Goal: Check status: Check status

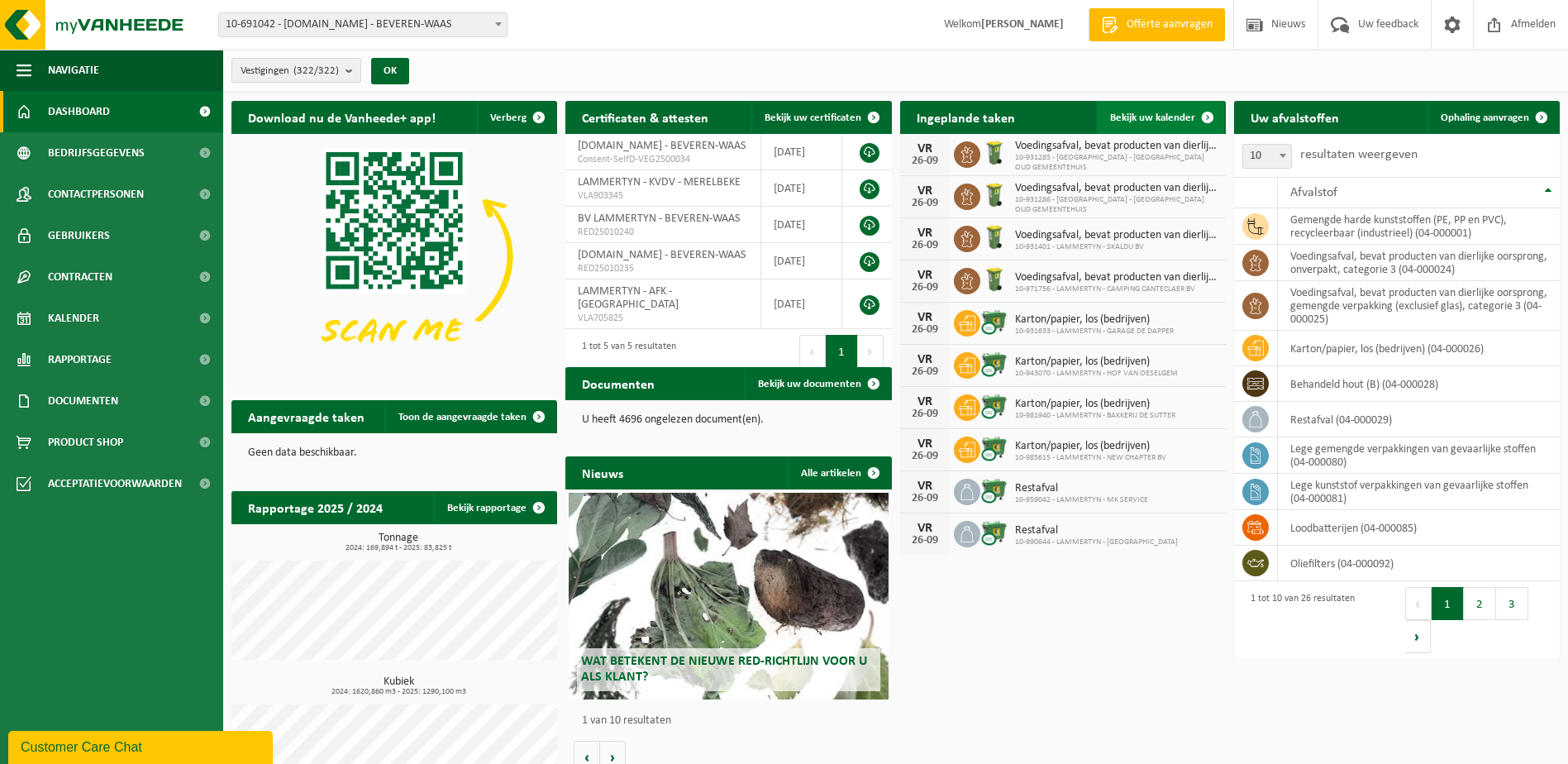
click at [1155, 115] on span "Bekijk uw kalender" at bounding box center [1153, 118] width 85 height 11
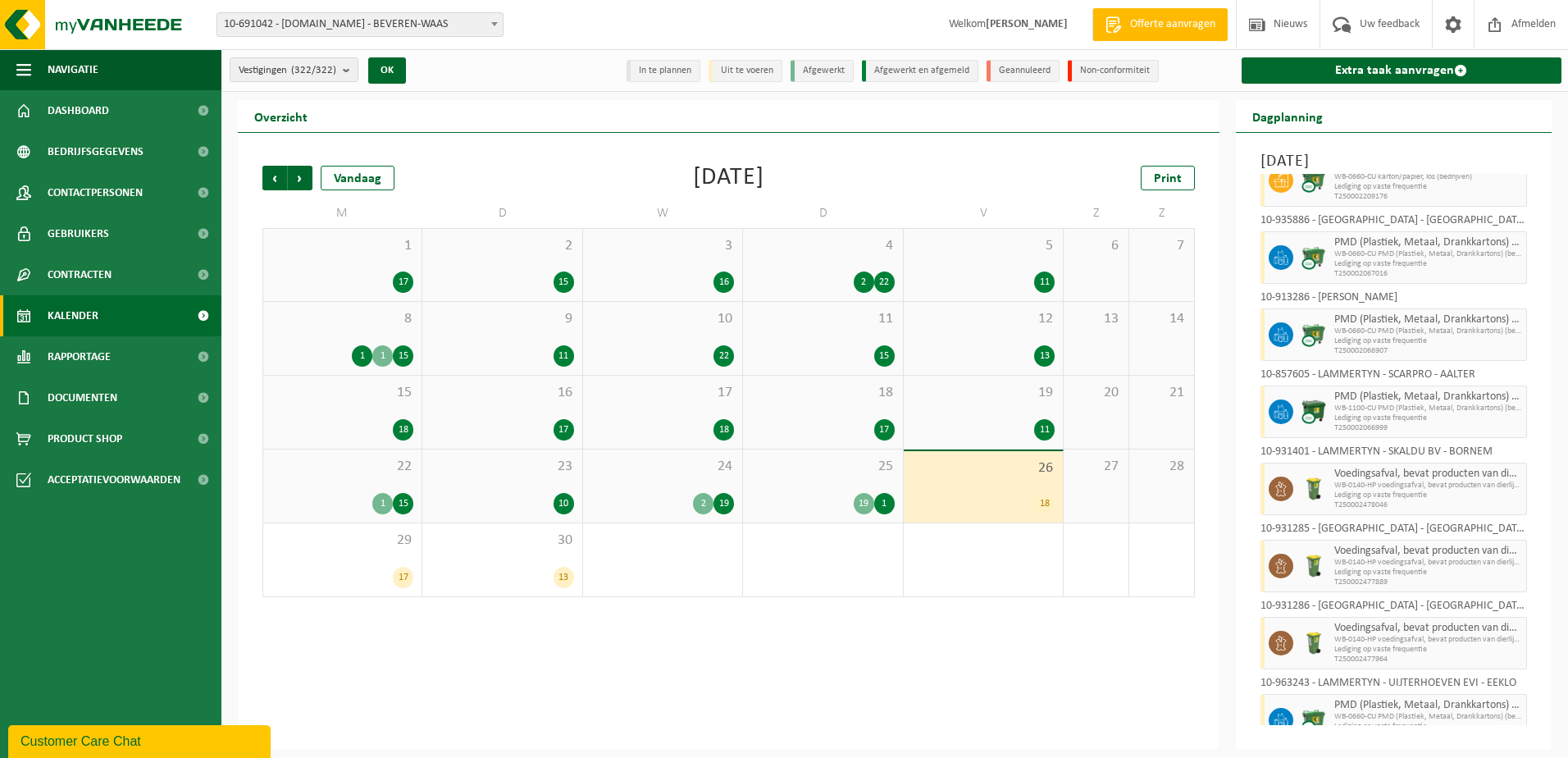
scroll to position [839, 0]
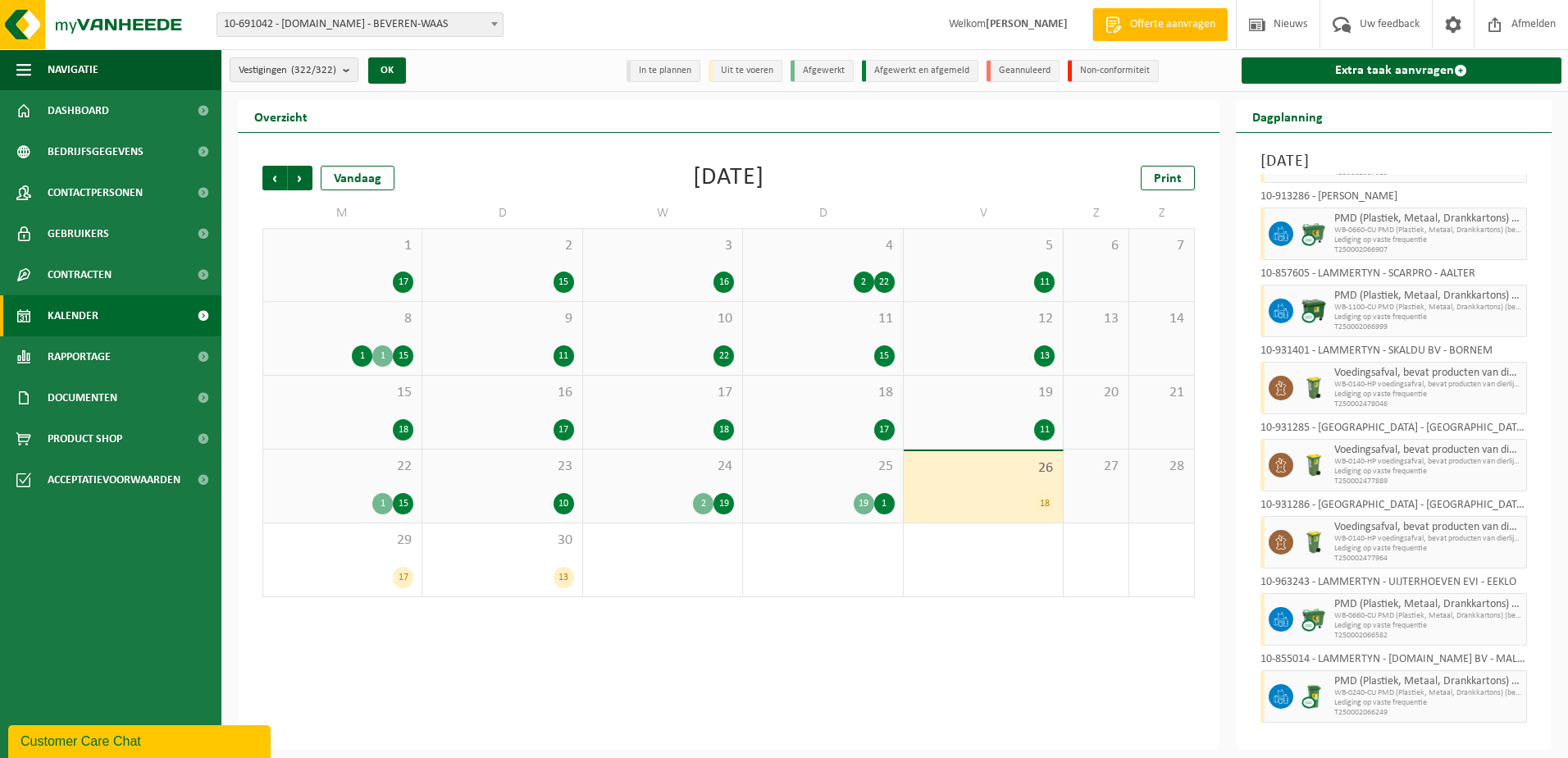
click at [970, 413] on div "19 11" at bounding box center [983, 412] width 159 height 73
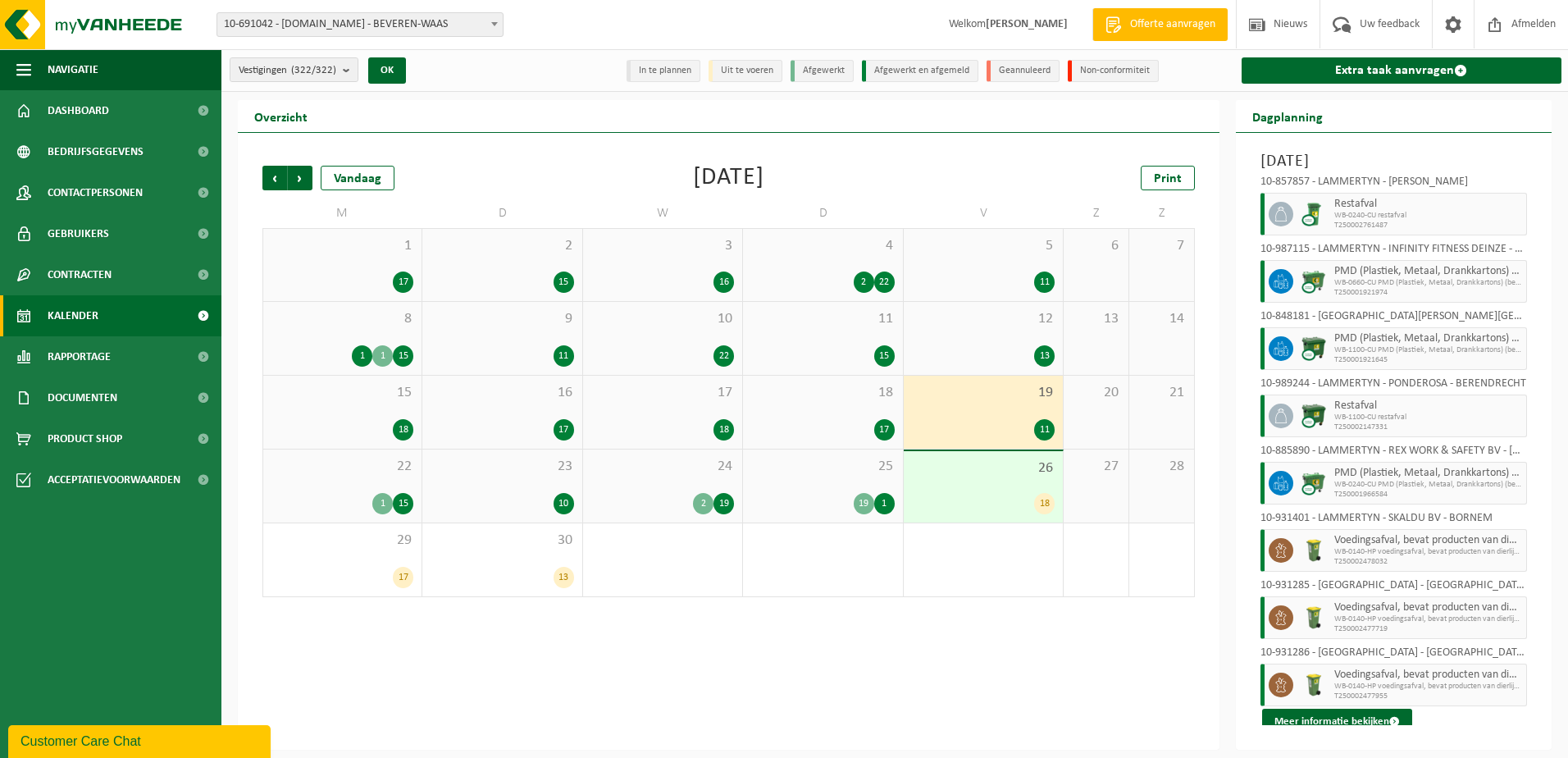
scroll to position [217, 0]
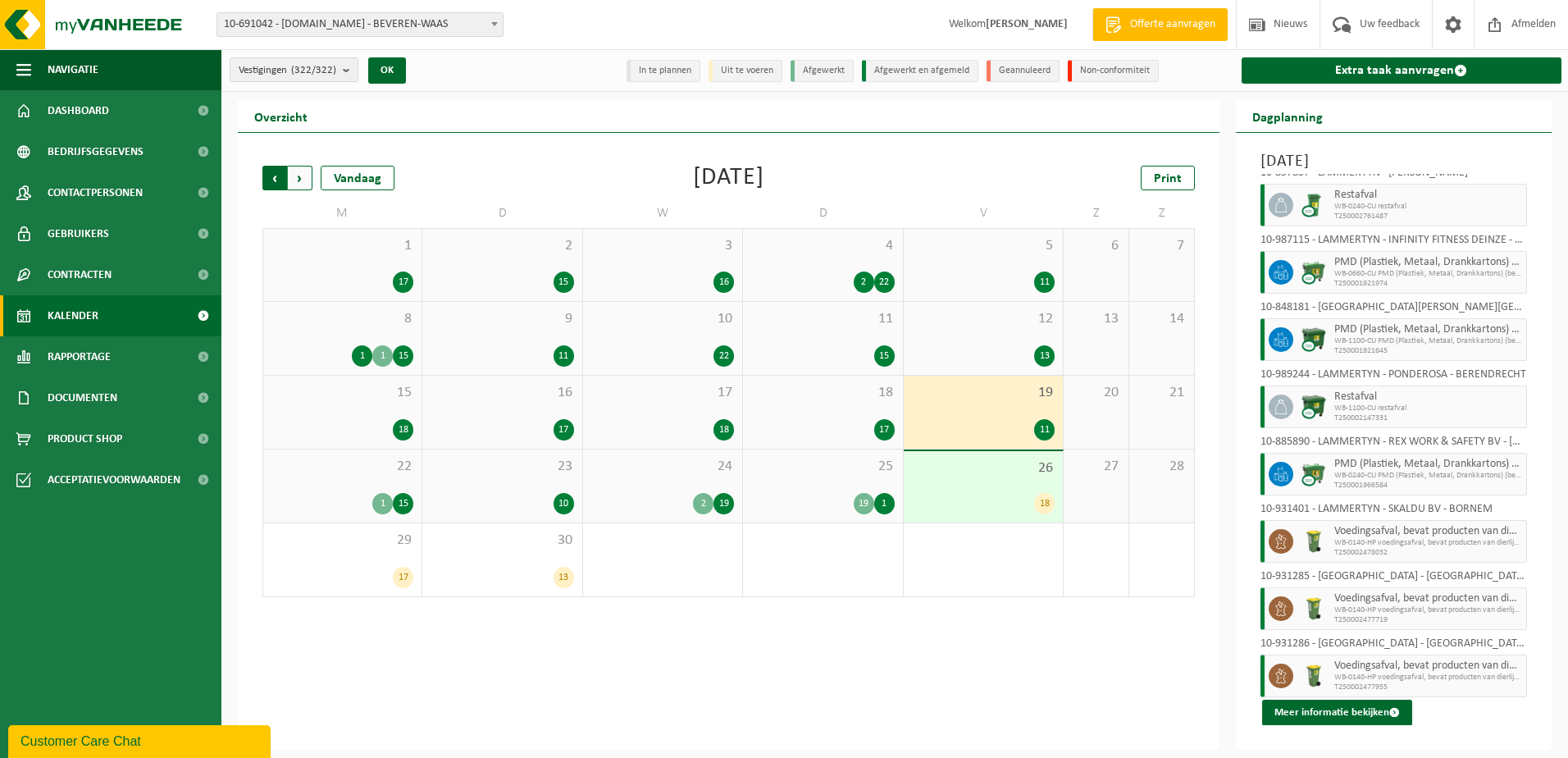
click at [299, 176] on span "Volgende" at bounding box center [300, 178] width 25 height 25
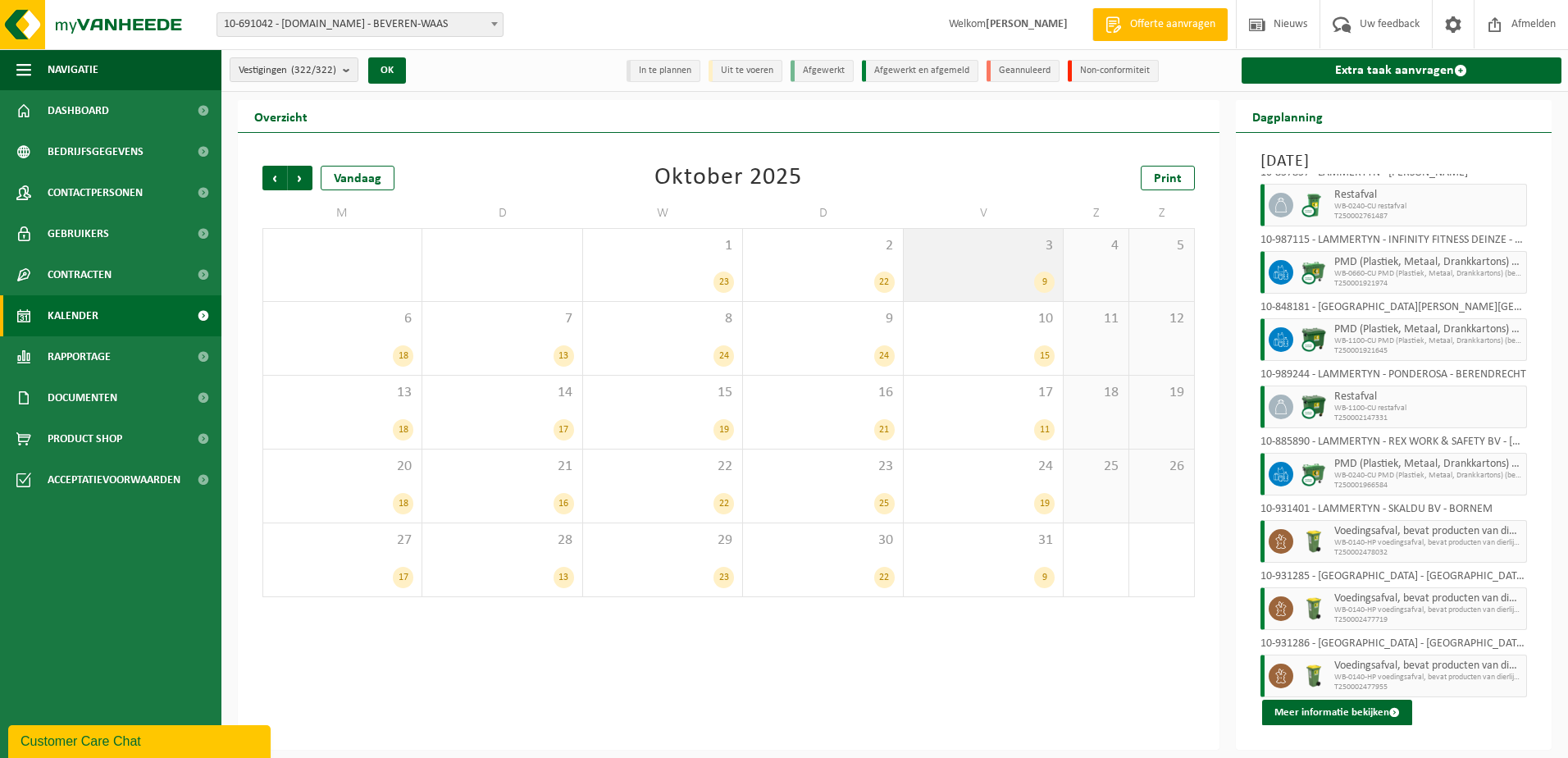
click at [1028, 256] on div "3 9" at bounding box center [983, 265] width 159 height 72
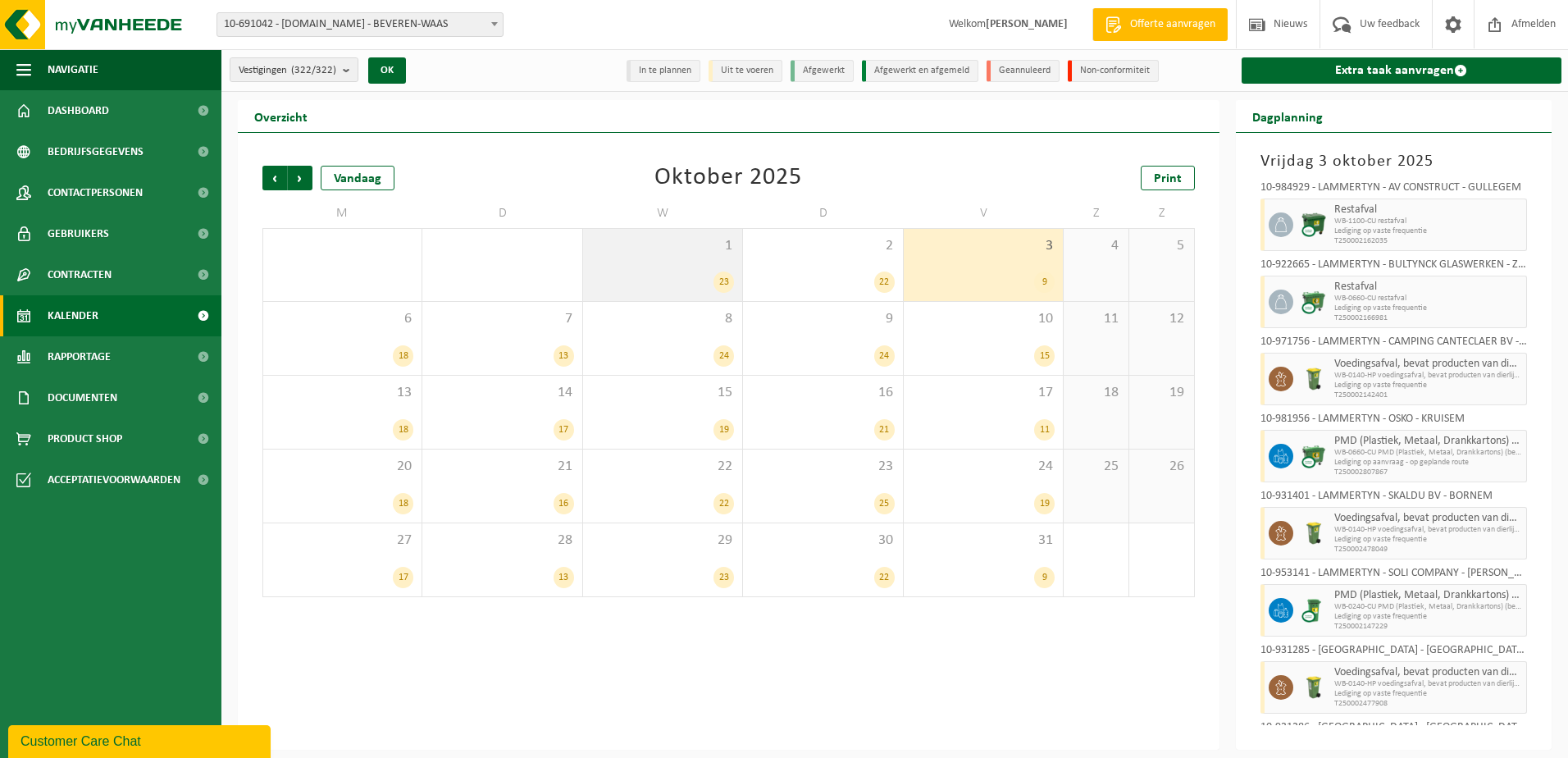
click at [661, 261] on div "1 23" at bounding box center [662, 265] width 159 height 72
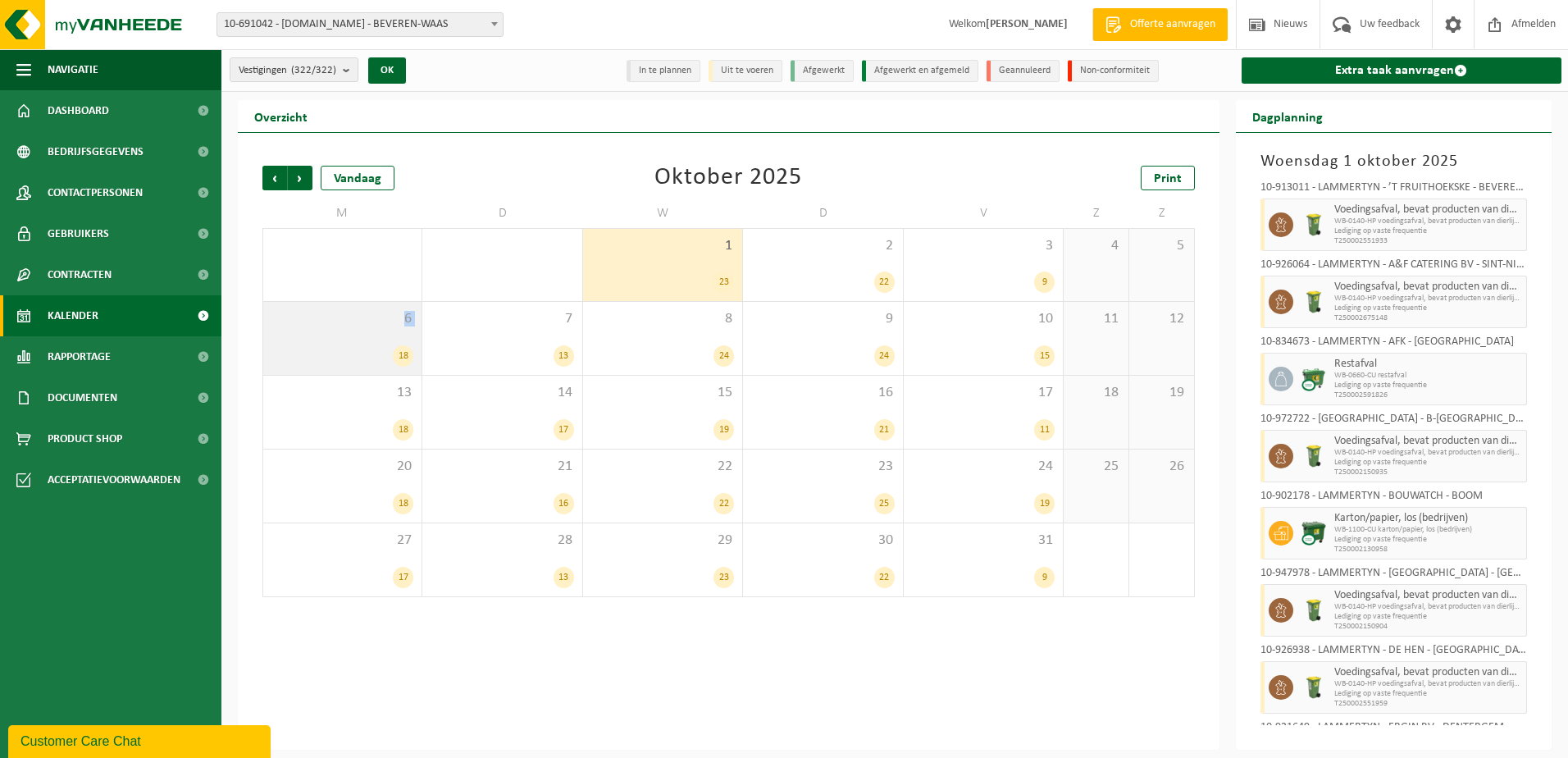
click at [370, 336] on div "6 18" at bounding box center [343, 338] width 158 height 73
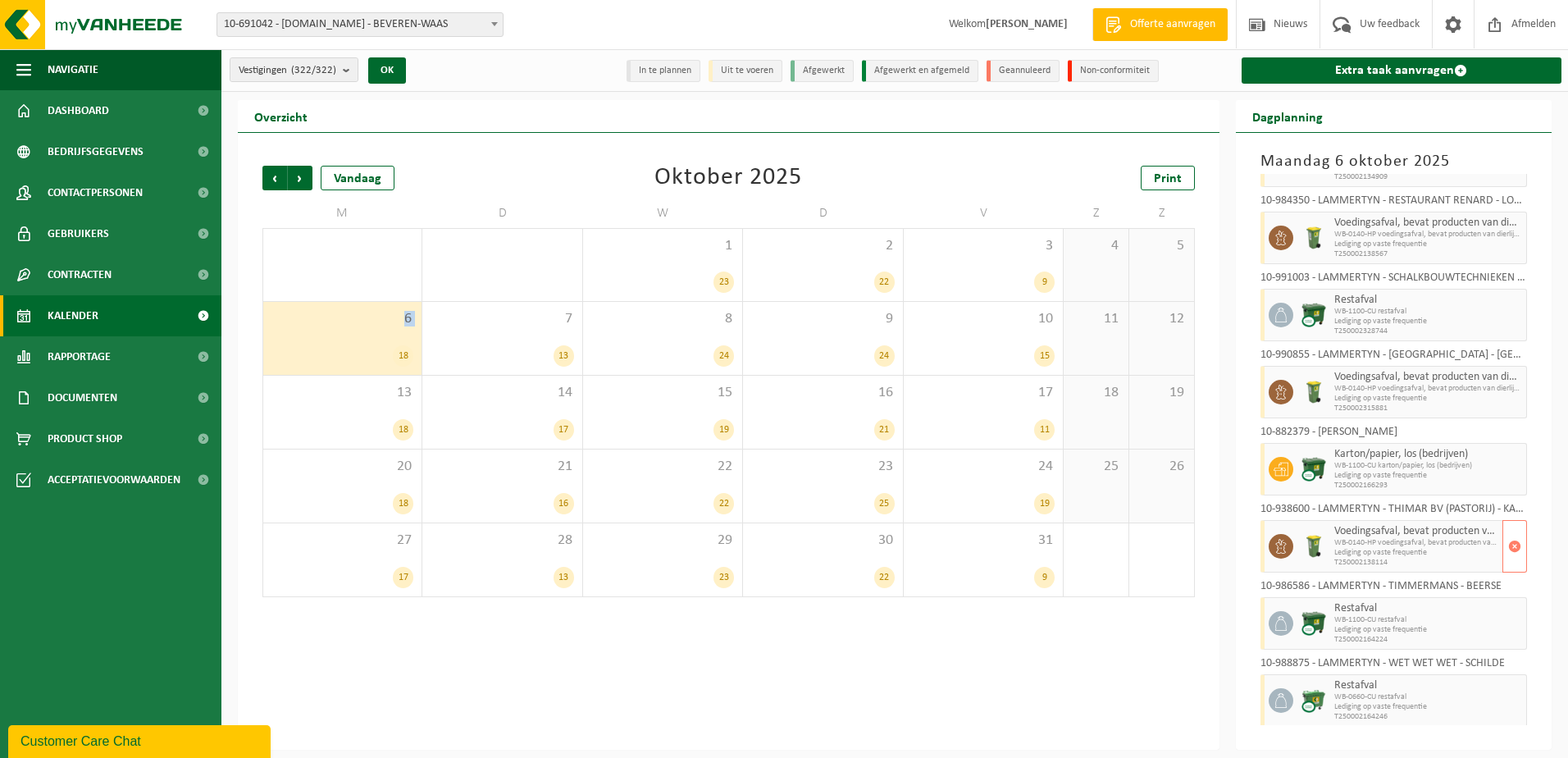
scroll to position [839, 0]
